Goal: Check status: Check status

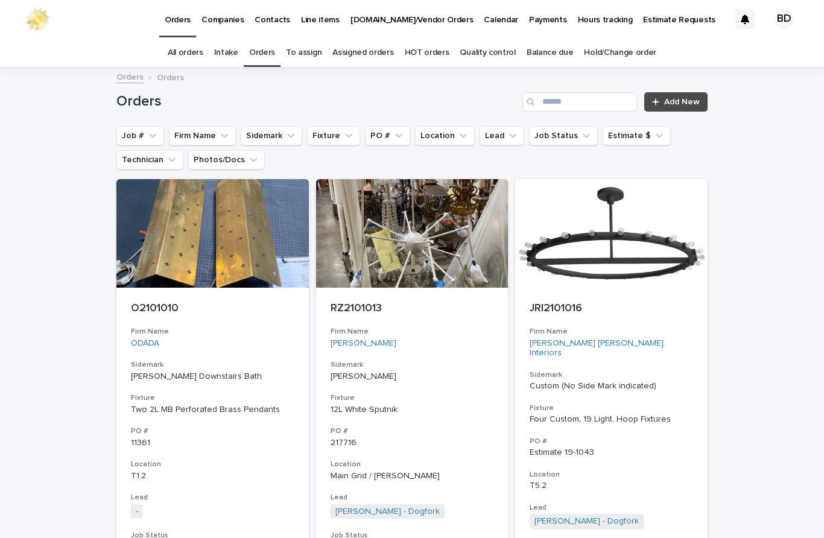
scroll to position [2, 0]
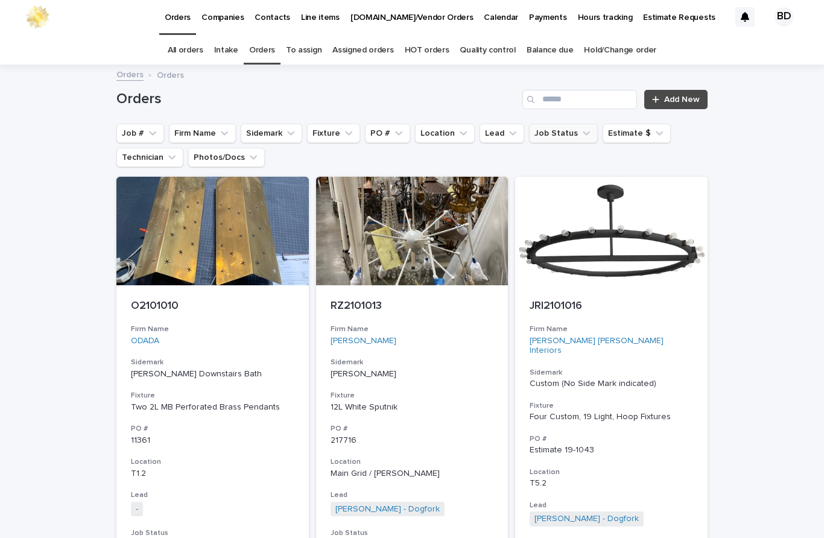
click at [551, 124] on button "Job Status" at bounding box center [563, 133] width 69 height 19
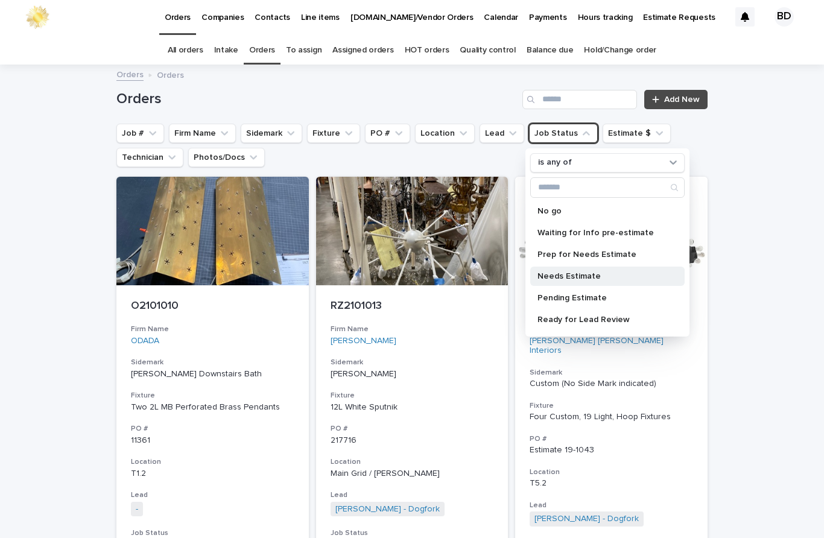
click at [593, 267] on div "Needs Estimate" at bounding box center [607, 276] width 154 height 19
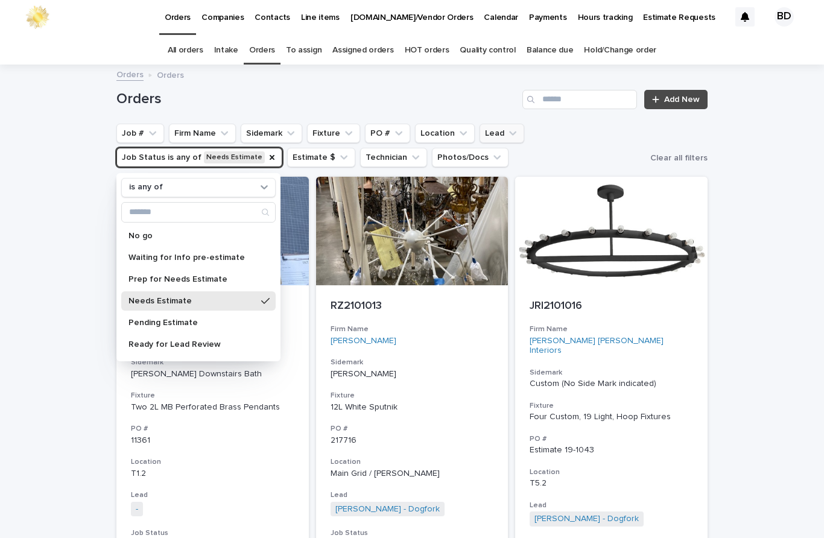
click at [487, 124] on button "Lead" at bounding box center [501, 133] width 45 height 19
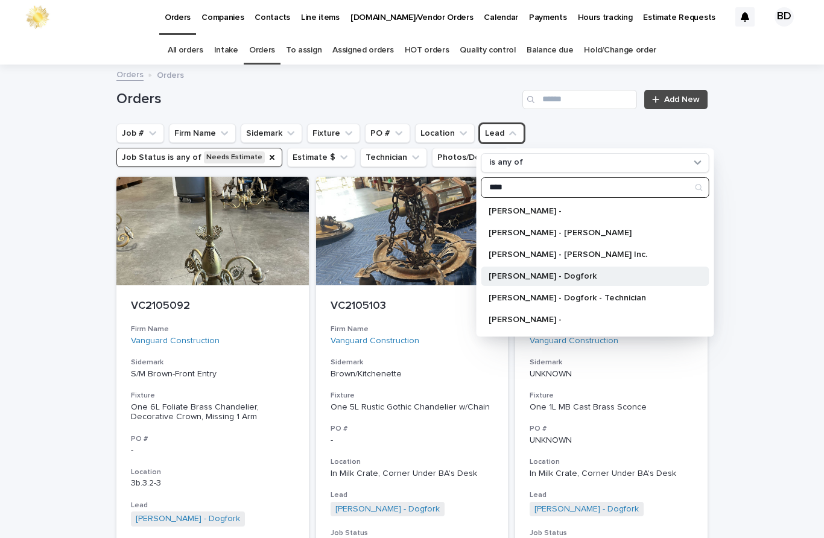
type input "****"
click at [576, 267] on div "[PERSON_NAME] - Dogfork" at bounding box center [595, 276] width 228 height 19
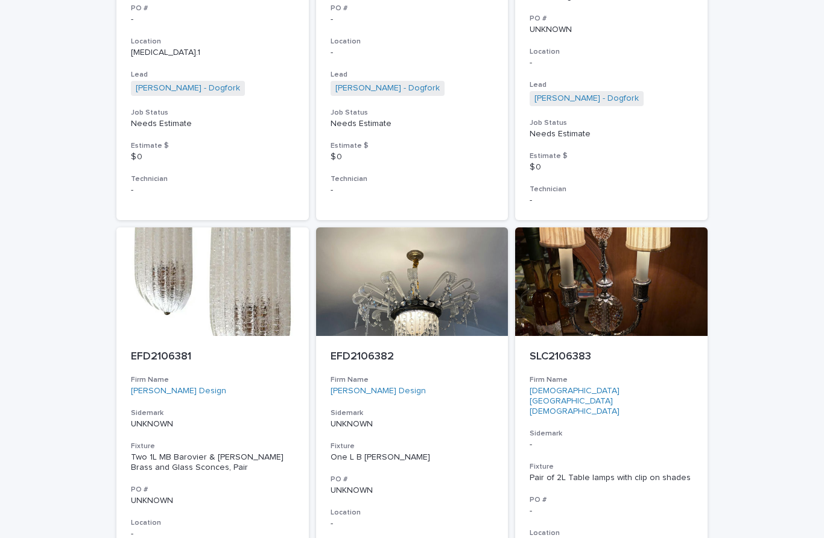
scroll to position [2834, 0]
